Goal: Information Seeking & Learning: Learn about a topic

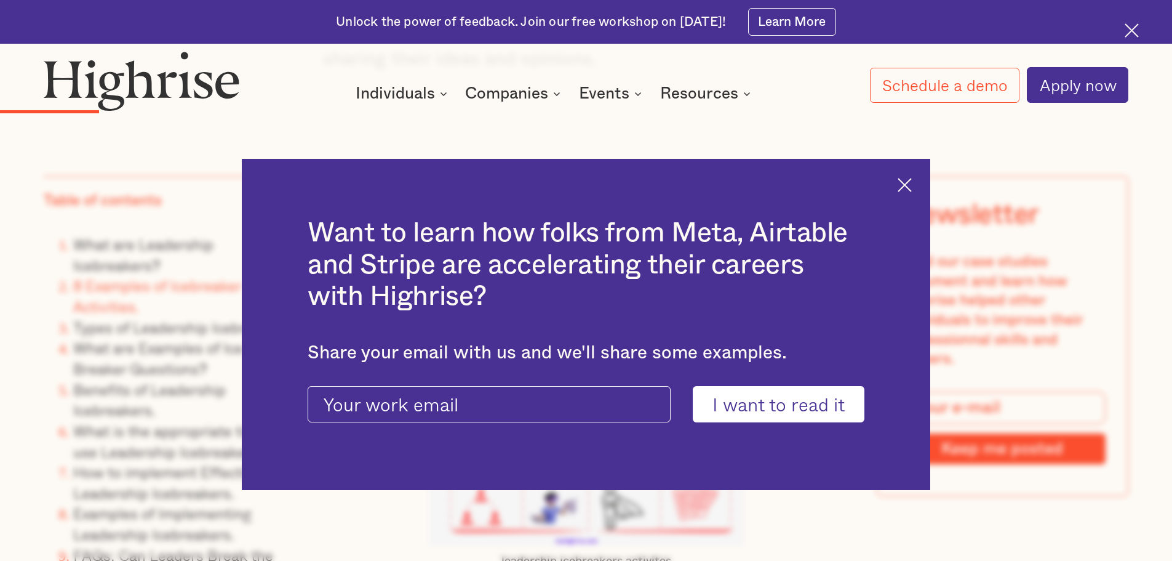
scroll to position [3139, 0]
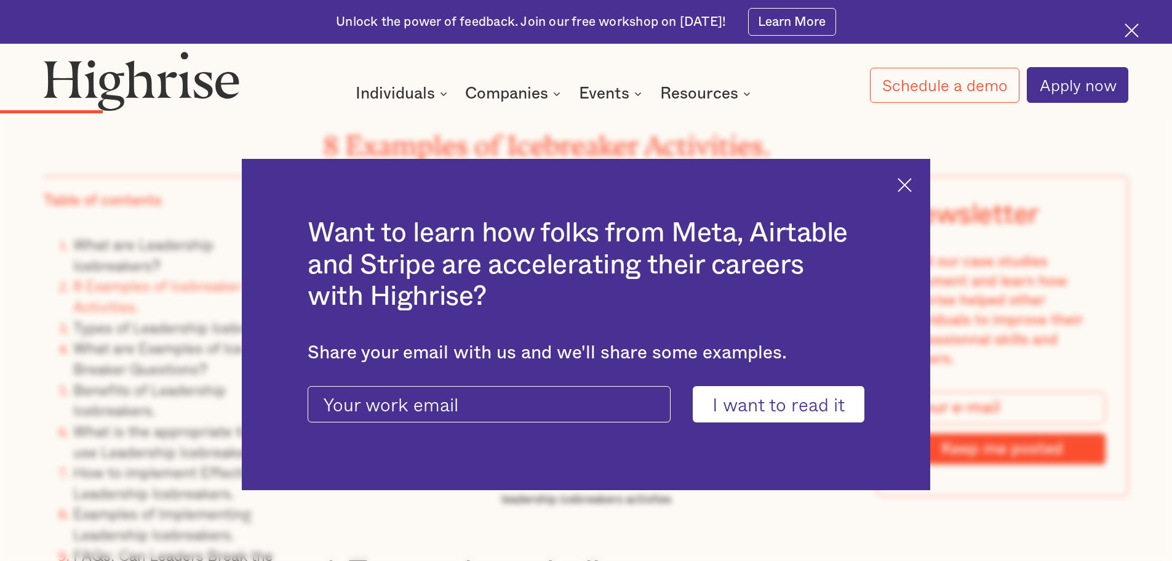
click at [912, 178] on img at bounding box center [905, 185] width 14 height 14
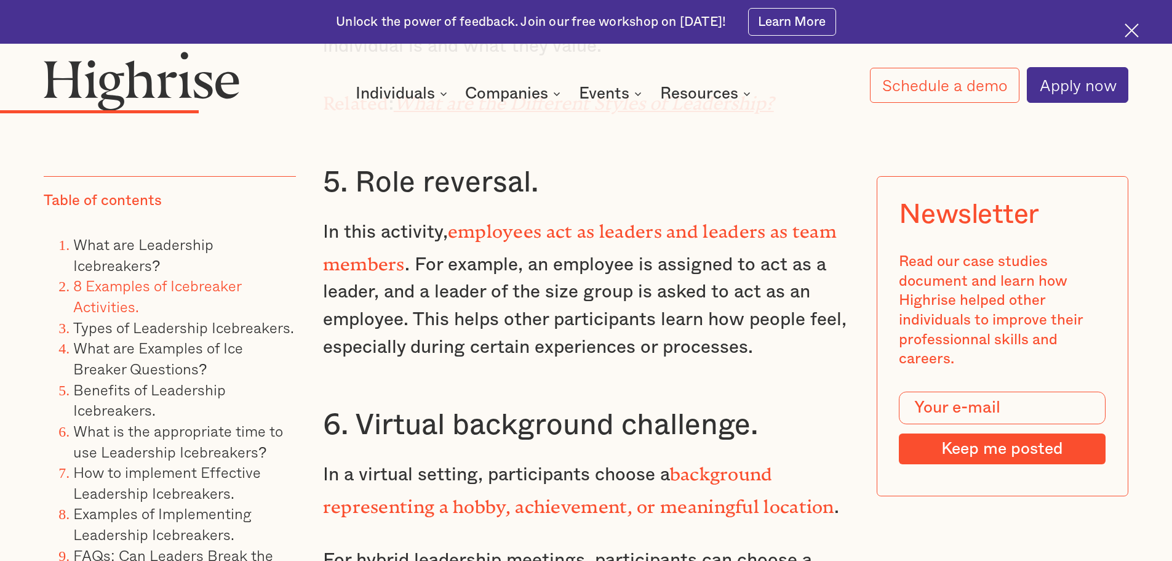
scroll to position [4616, 0]
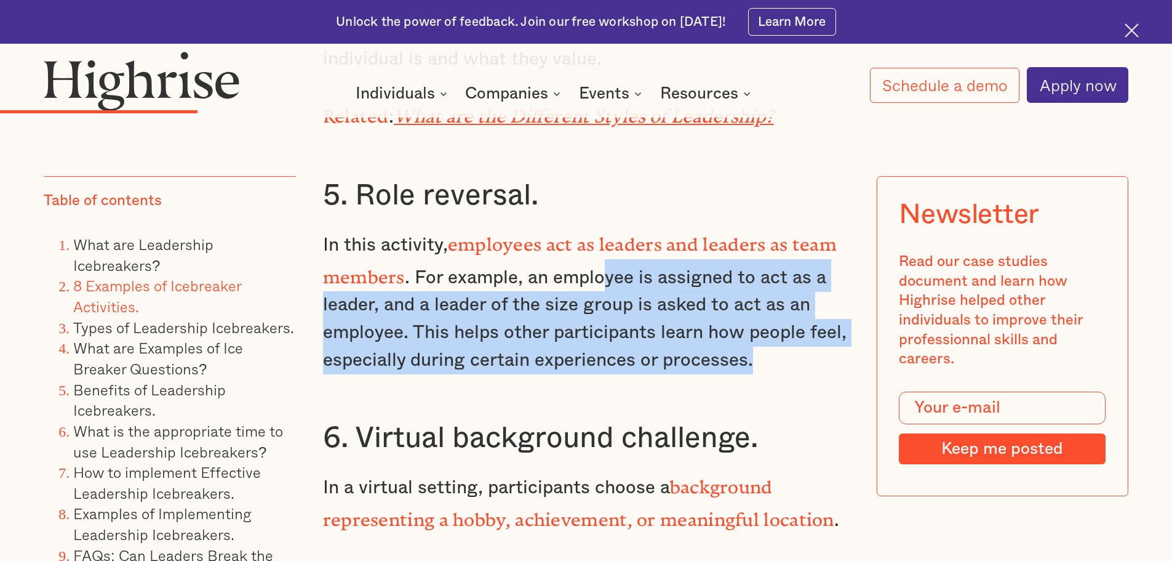
drag, startPoint x: 603, startPoint y: 250, endPoint x: 759, endPoint y: 343, distance: 182.1
click at [759, 343] on p "In this activity, employees act as leaders and leaders as team members . For ex…" at bounding box center [586, 299] width 527 height 147
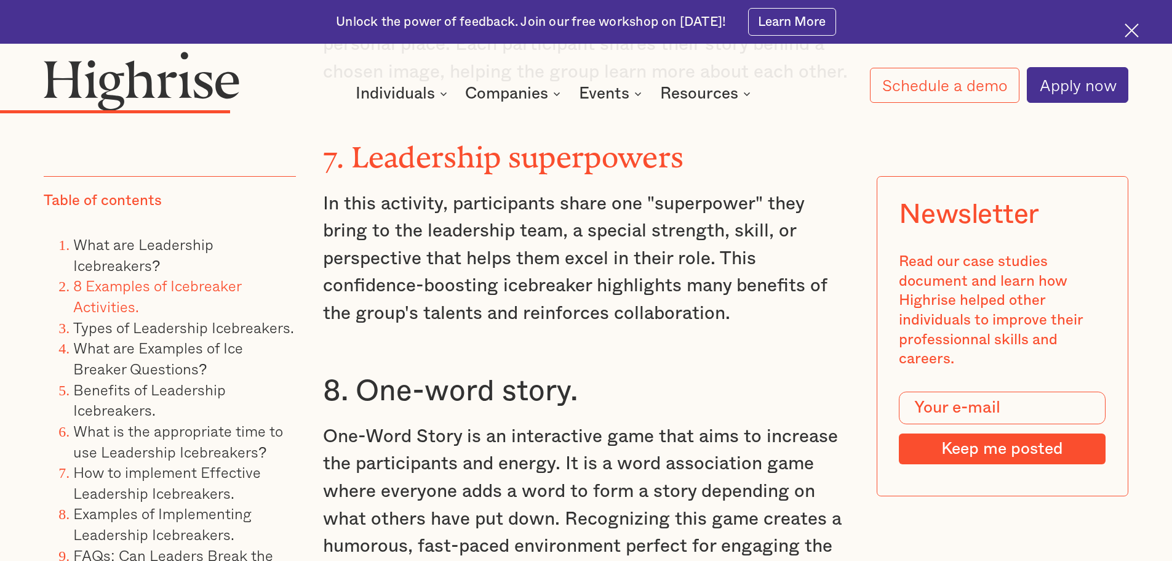
scroll to position [5170, 0]
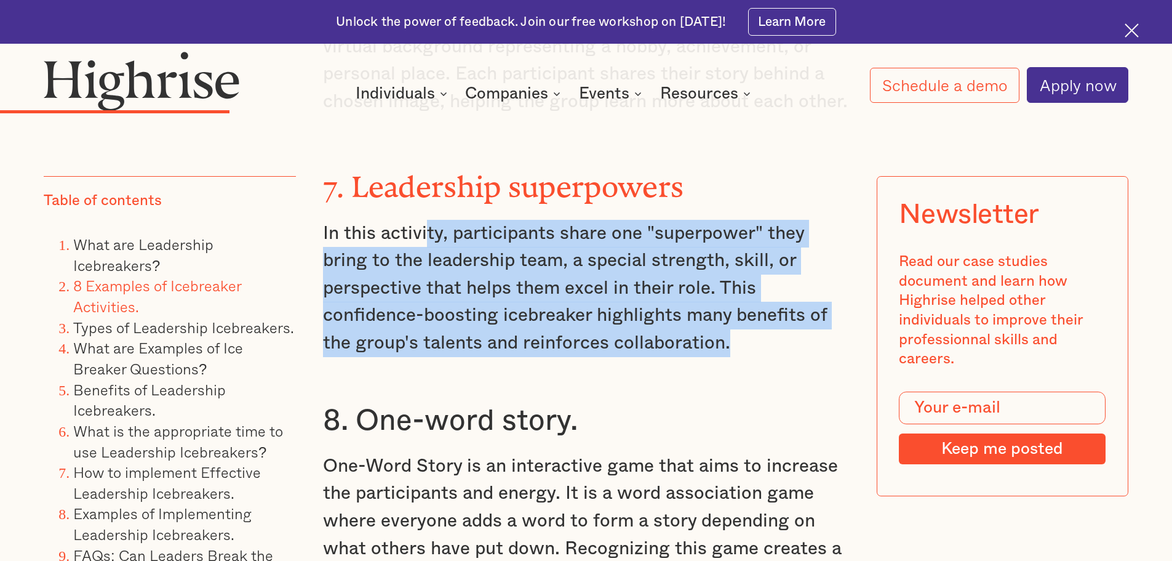
drag, startPoint x: 505, startPoint y: 214, endPoint x: 747, endPoint y: 329, distance: 267.3
click at [747, 329] on p "In this activity, participants share one "superpower" they bring to the leaders…" at bounding box center [586, 288] width 527 height 137
drag, startPoint x: 741, startPoint y: 318, endPoint x: 472, endPoint y: 207, distance: 290.6
click at [472, 220] on p "In this activity, participants share one "superpower" they bring to the leaders…" at bounding box center [586, 288] width 527 height 137
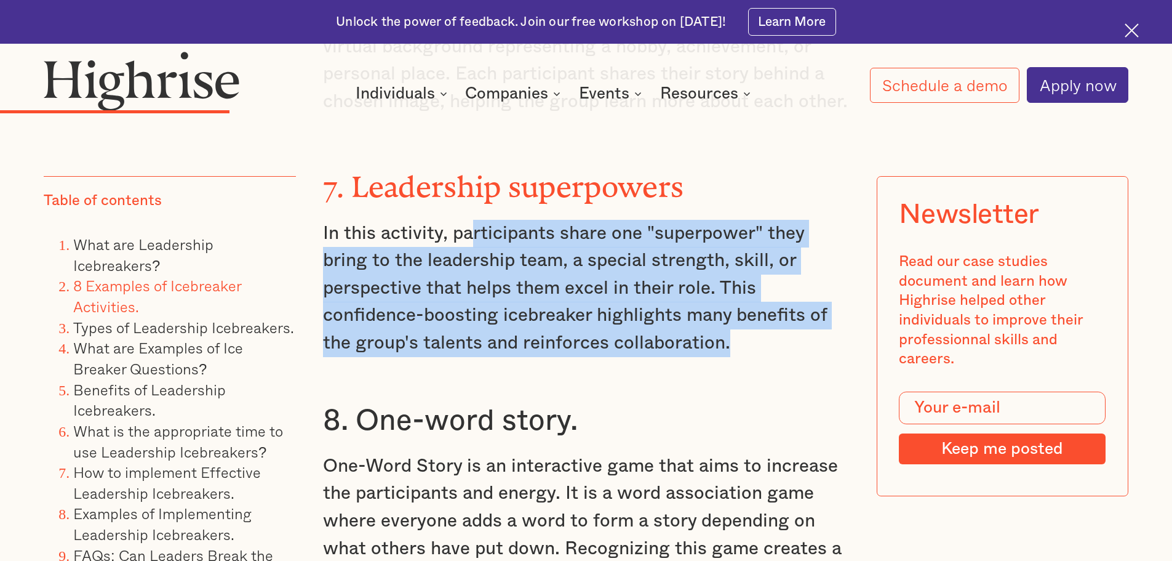
click at [472, 220] on p "In this activity, participants share one "superpower" they bring to the leaders…" at bounding box center [586, 288] width 527 height 137
drag, startPoint x: 425, startPoint y: 206, endPoint x: 759, endPoint y: 304, distance: 348.2
click at [759, 304] on p "In this activity, participants share one "superpower" they bring to the leaders…" at bounding box center [586, 288] width 527 height 137
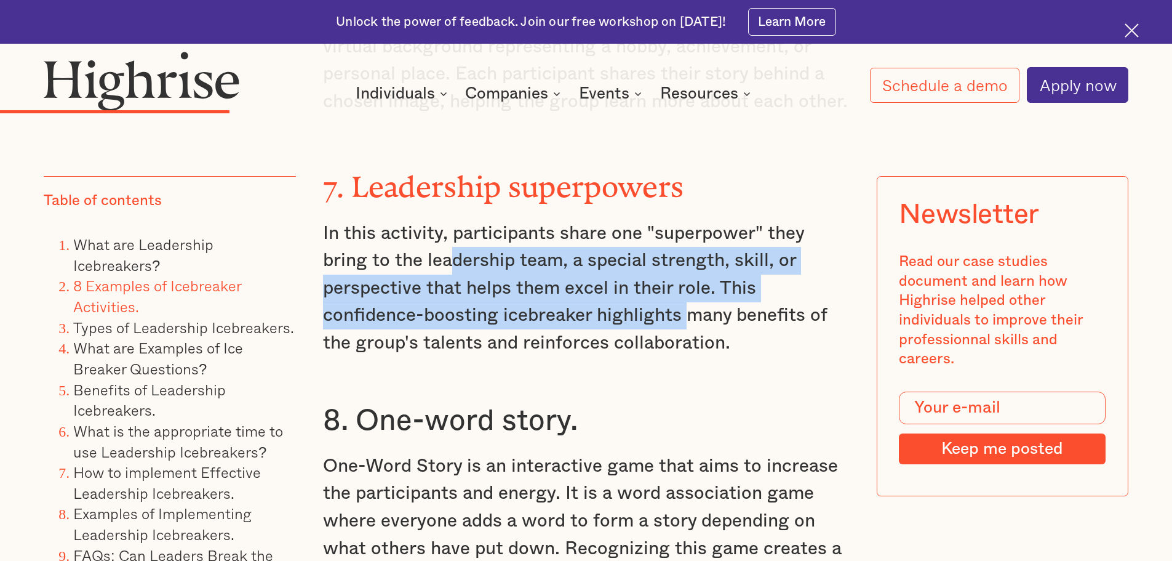
drag, startPoint x: 450, startPoint y: 220, endPoint x: 687, endPoint y: 298, distance: 249.3
click at [687, 298] on p "In this activity, participants share one "superpower" they bring to the leaders…" at bounding box center [586, 288] width 527 height 137
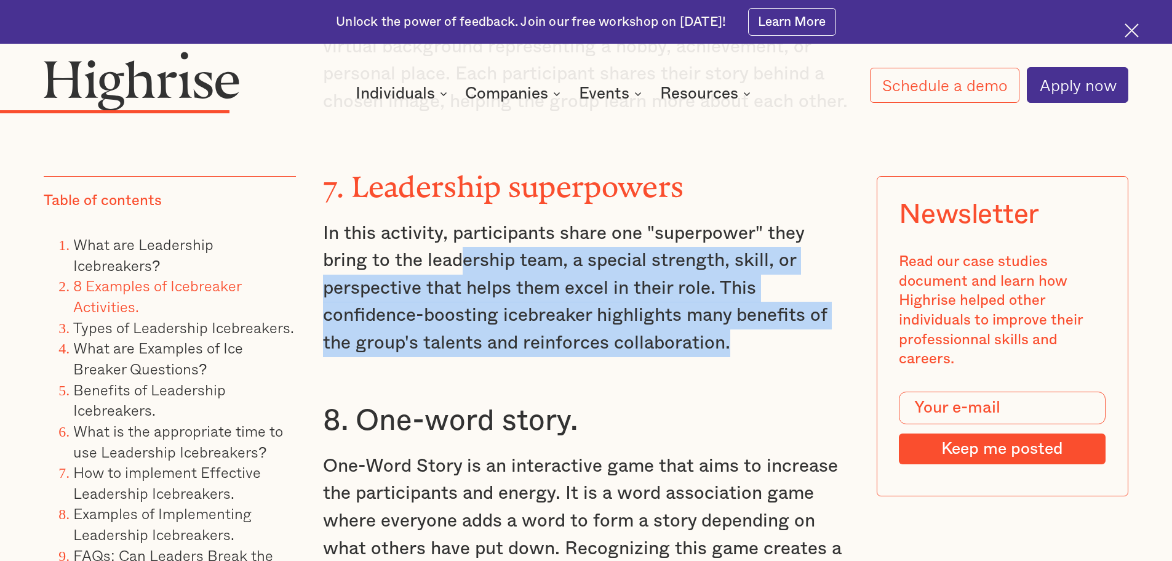
drag, startPoint x: 455, startPoint y: 232, endPoint x: 782, endPoint y: 306, distance: 335.0
click at [782, 306] on p "In this activity, participants share one "superpower" they bring to the leaders…" at bounding box center [586, 288] width 527 height 137
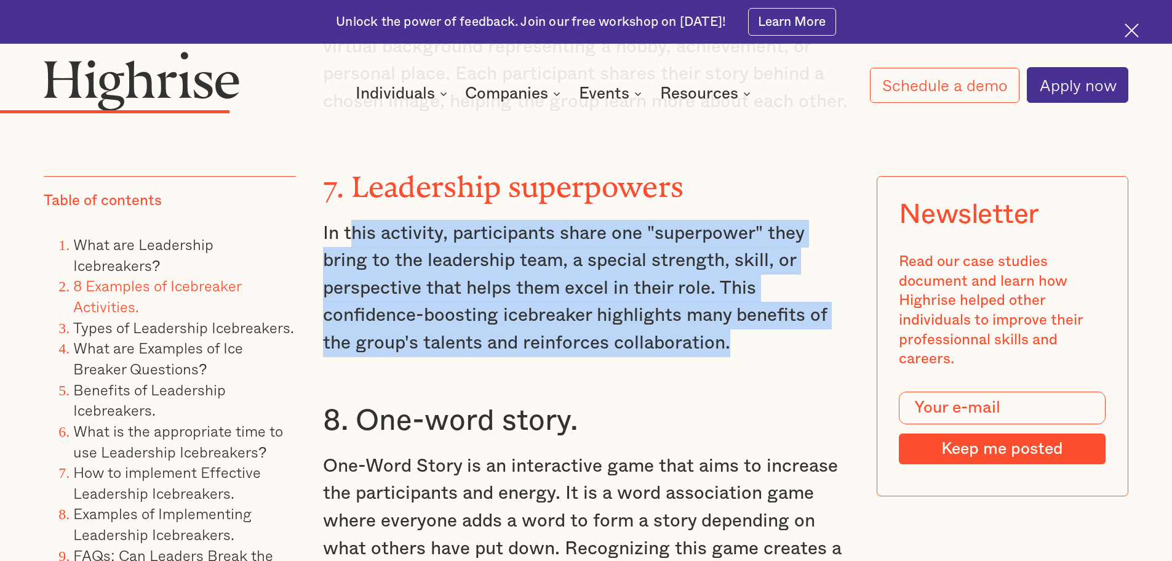
drag, startPoint x: 350, startPoint y: 203, endPoint x: 787, endPoint y: 321, distance: 452.1
click at [787, 321] on p "In this activity, participants share one "superpower" they bring to the leaders…" at bounding box center [586, 288] width 527 height 137
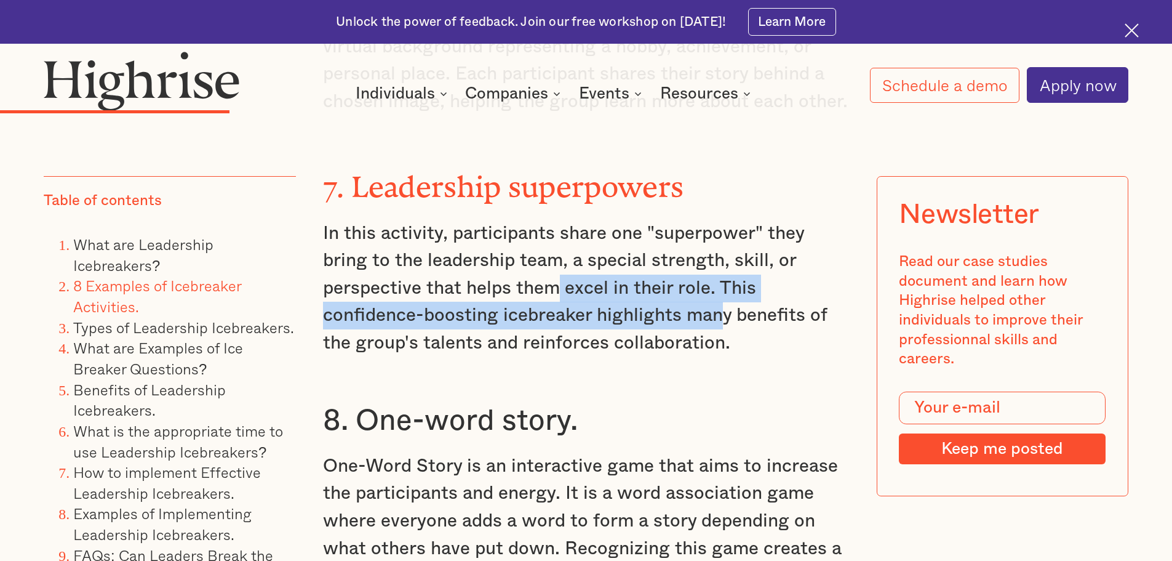
drag, startPoint x: 686, startPoint y: 291, endPoint x: 552, endPoint y: 257, distance: 137.9
click at [552, 257] on p "In this activity, participants share one "superpower" they bring to the leaders…" at bounding box center [586, 288] width 527 height 137
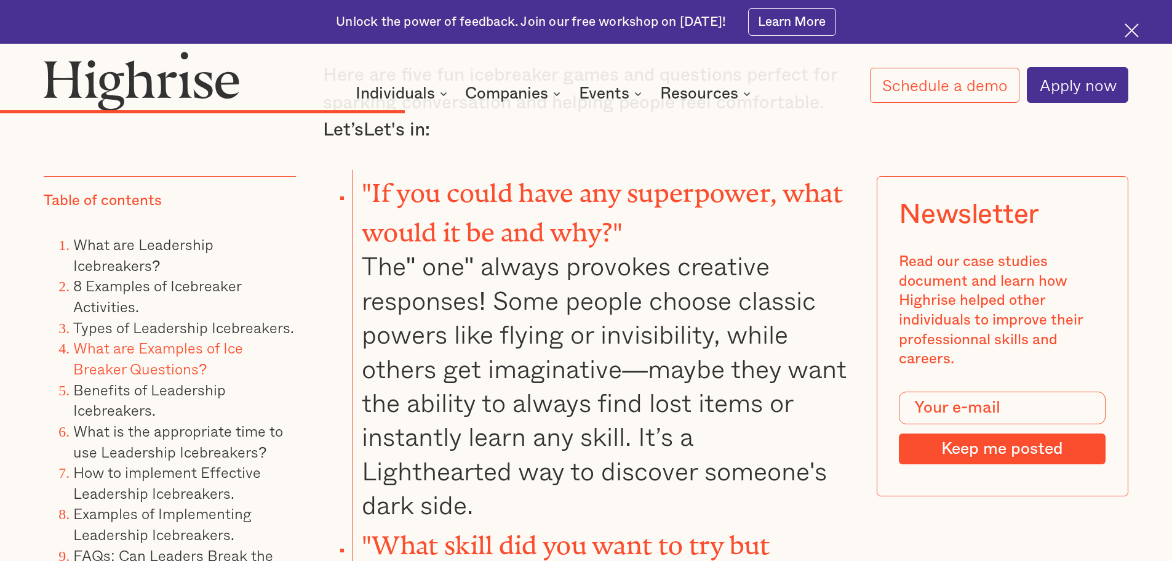
scroll to position [7939, 0]
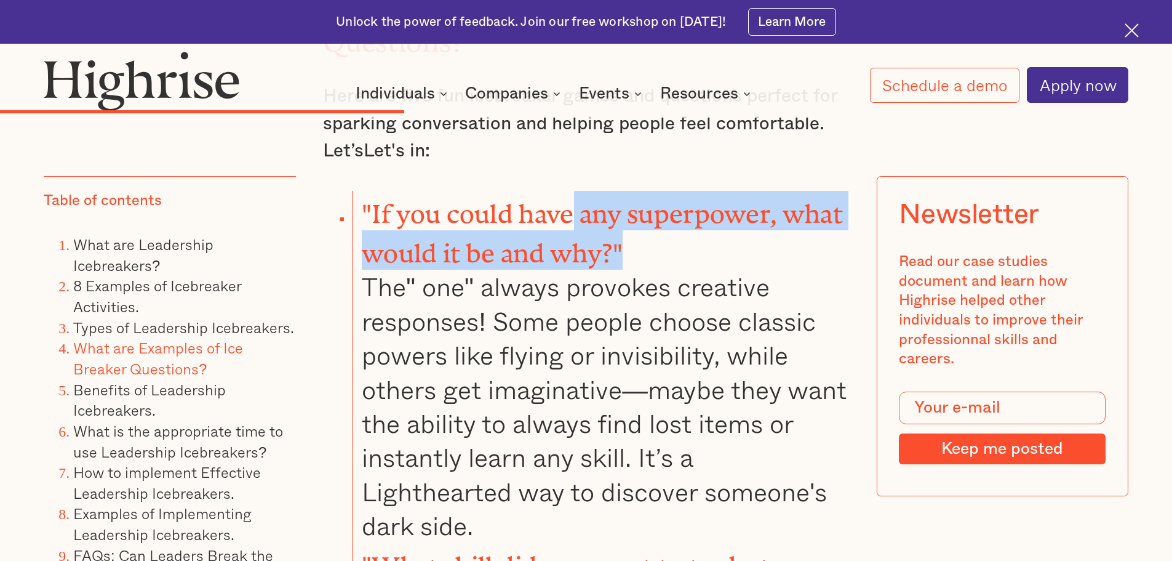
drag, startPoint x: 578, startPoint y: 146, endPoint x: 665, endPoint y: 170, distance: 90.2
click at [665, 191] on li ""If you could have any superpower, what would it be and why?" The" one" always …" at bounding box center [600, 367] width 497 height 352
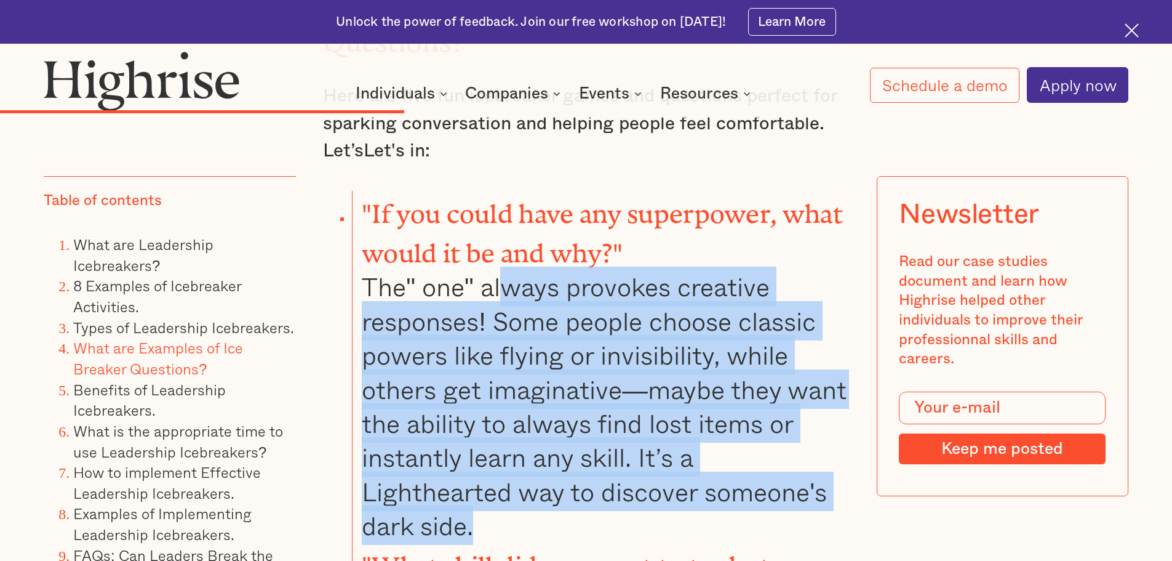
drag, startPoint x: 498, startPoint y: 204, endPoint x: 673, endPoint y: 449, distance: 300.5
click at [673, 449] on li ""If you could have any superpower, what would it be and why?" The" one" always …" at bounding box center [600, 367] width 497 height 352
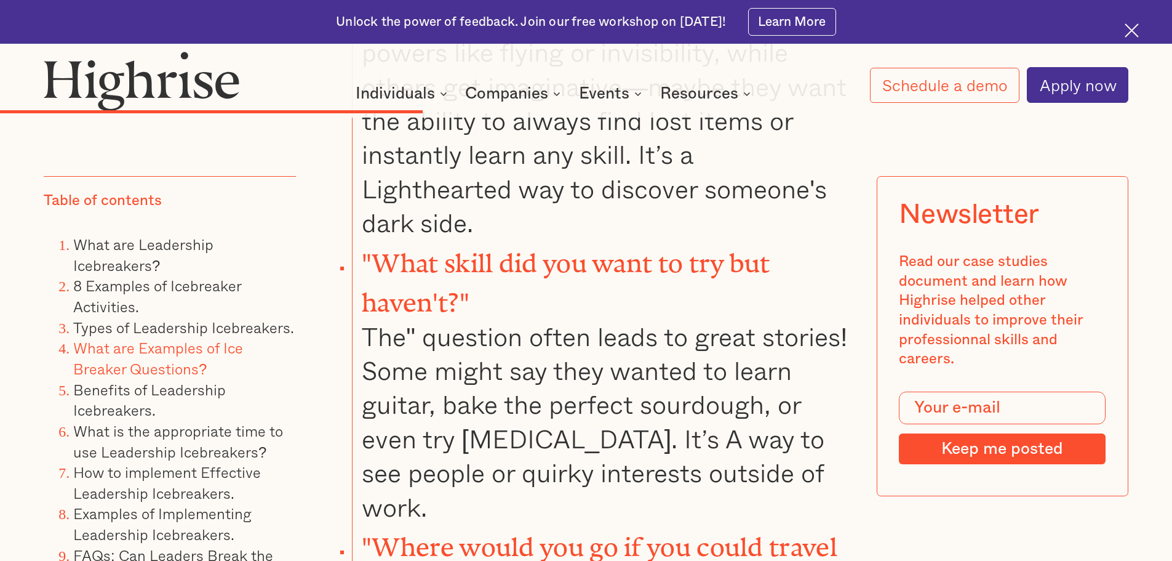
scroll to position [8247, 0]
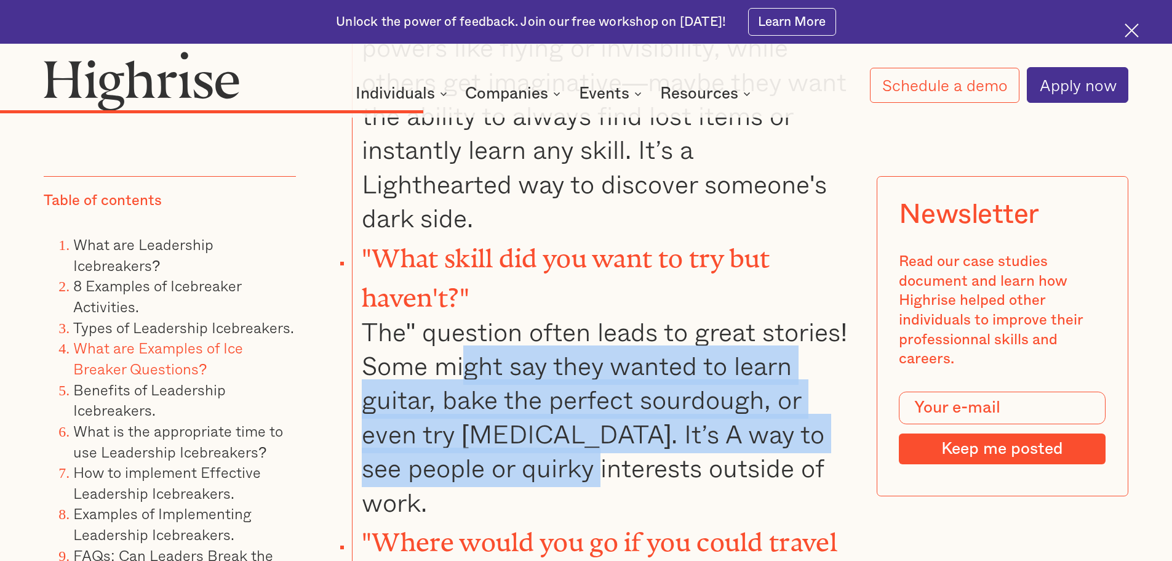
drag, startPoint x: 563, startPoint y: 297, endPoint x: 580, endPoint y: 406, distance: 110.9
click at [580, 406] on li ""What skill did you want to try but haven't?" The" question often leads to grea…" at bounding box center [600, 377] width 497 height 284
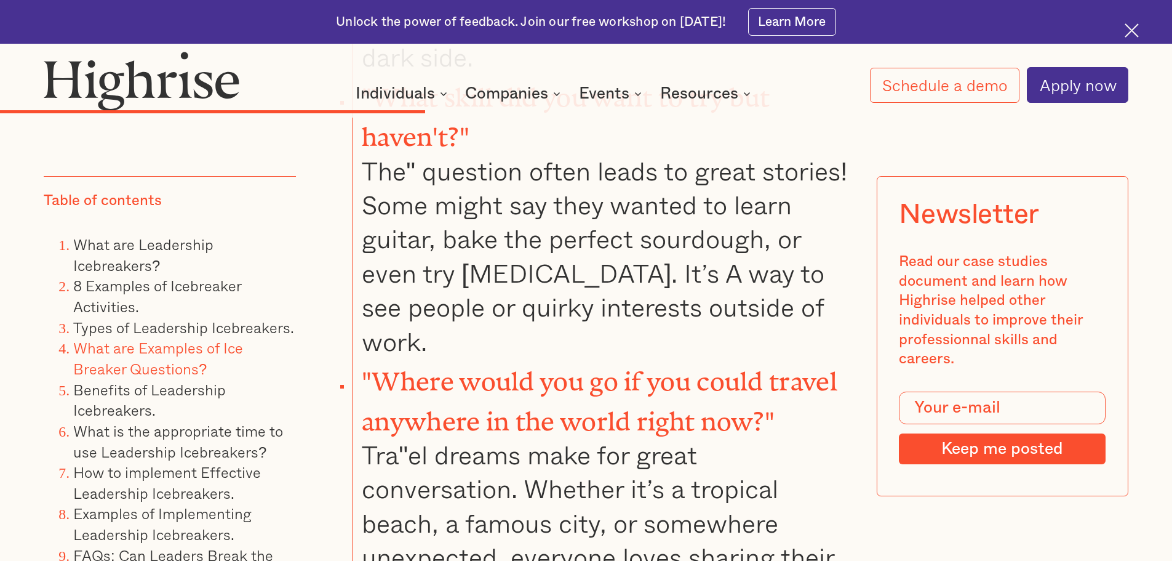
scroll to position [8431, 0]
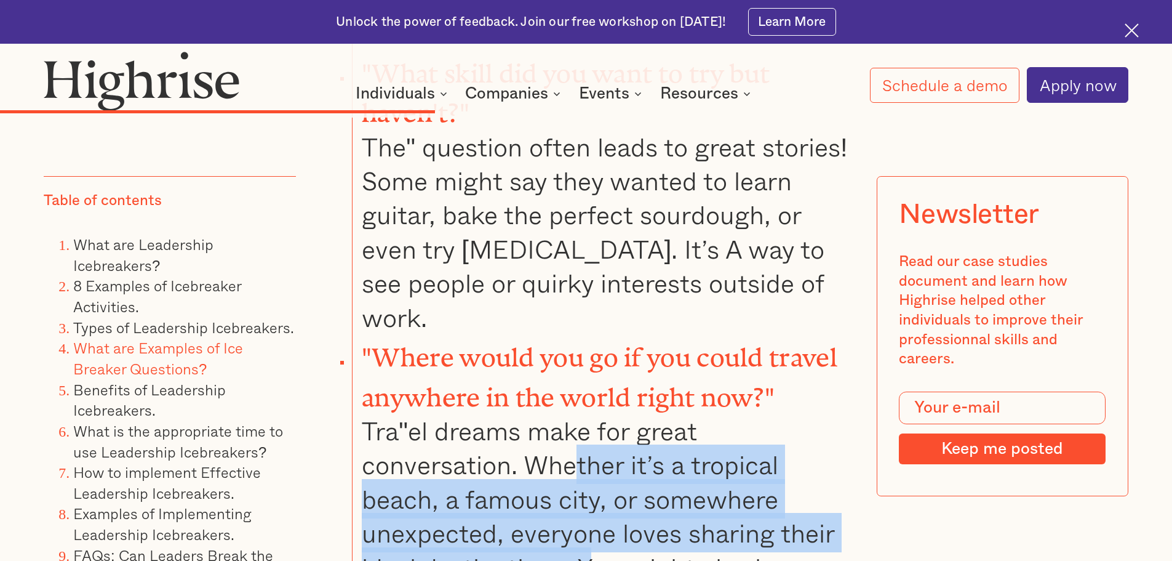
drag, startPoint x: 577, startPoint y: 375, endPoint x: 591, endPoint y: 467, distance: 92.8
click at [591, 467] on li ""Where would you go if you could travel anywhere in the world right now?" Tra"e…" at bounding box center [600, 476] width 497 height 284
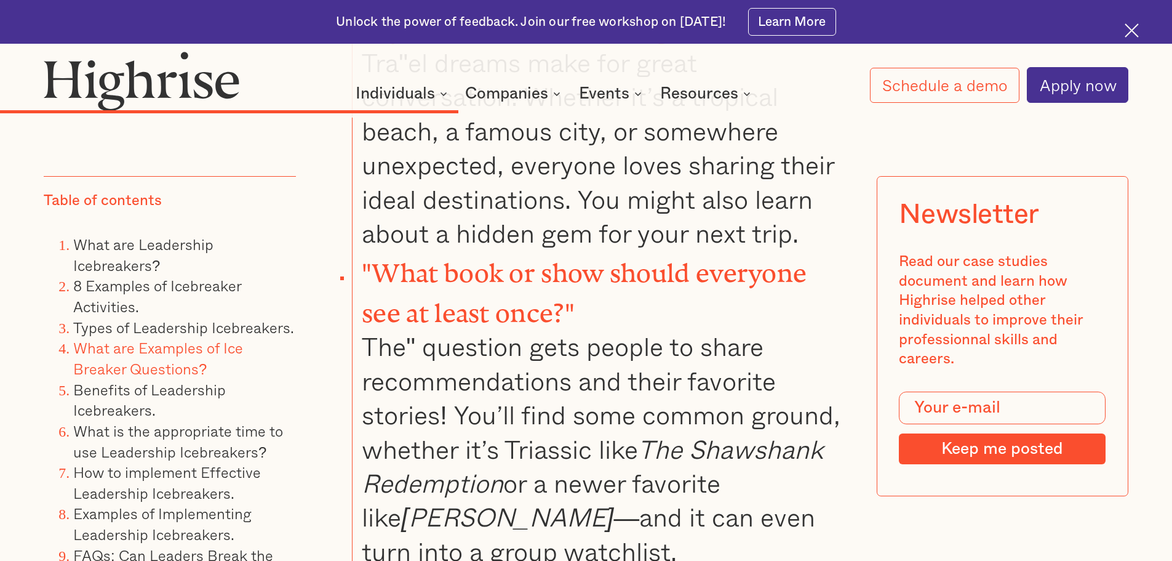
scroll to position [8801, 0]
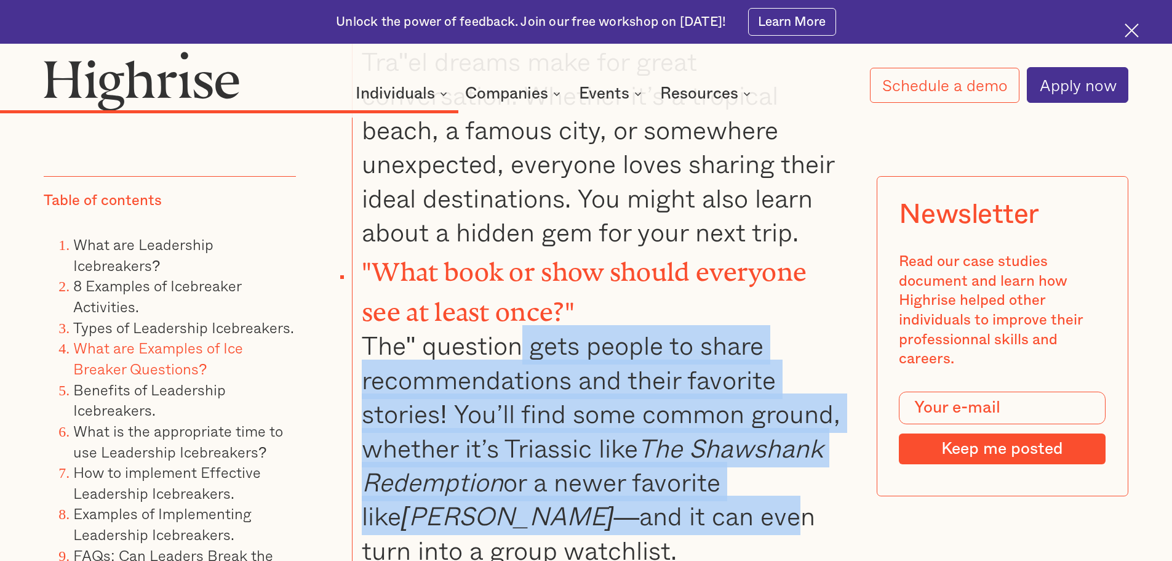
drag, startPoint x: 524, startPoint y: 251, endPoint x: 623, endPoint y: 424, distance: 199.6
click at [623, 424] on li ""What book or show should everyone see at least once?" The" question gets peopl…" at bounding box center [600, 408] width 497 height 318
drag, startPoint x: 496, startPoint y: 244, endPoint x: 617, endPoint y: 430, distance: 221.9
click at [617, 430] on li ""What book or show should everyone see at least once?" The" question gets peopl…" at bounding box center [600, 408] width 497 height 318
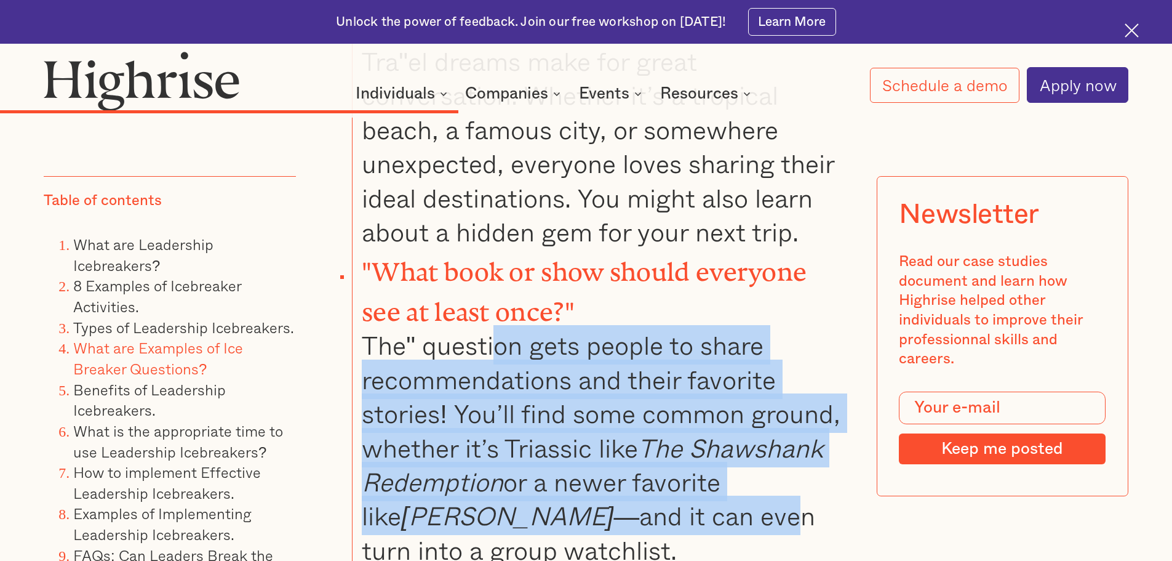
click at [617, 430] on li ""What book or show should everyone see at least once?" The" question gets peopl…" at bounding box center [600, 408] width 497 height 318
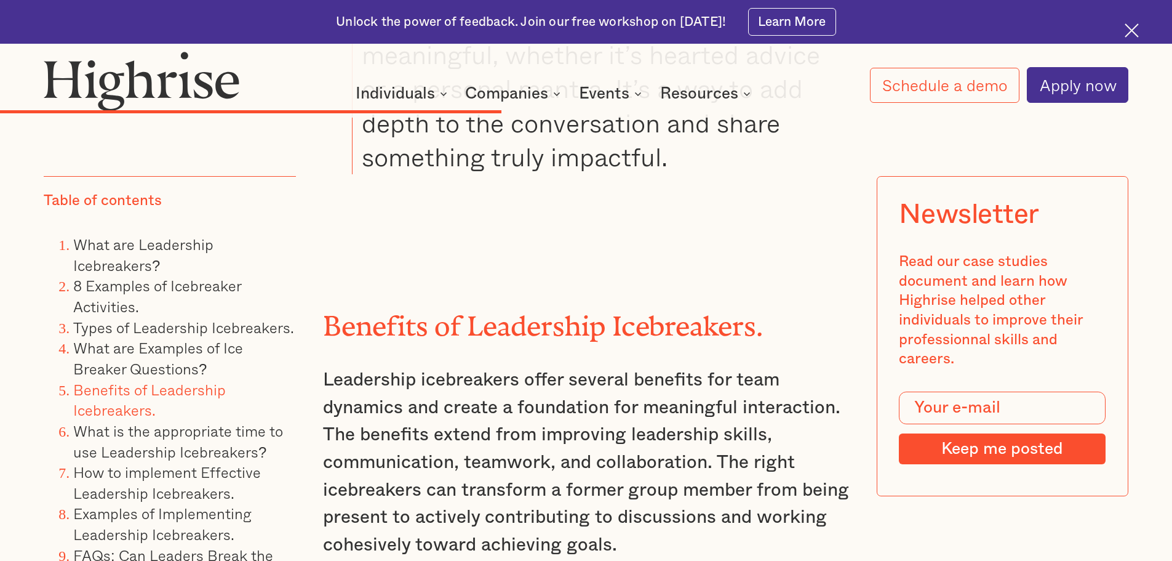
scroll to position [9539, 0]
